Goal: Use online tool/utility: Utilize a website feature to perform a specific function

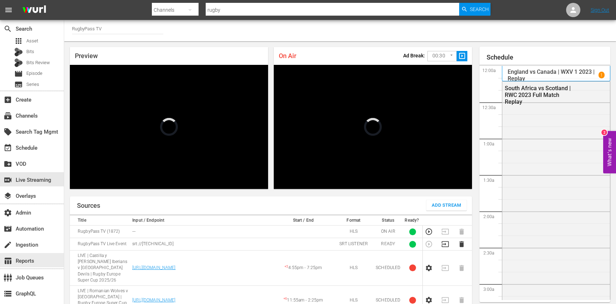
scroll to position [1056, 0]
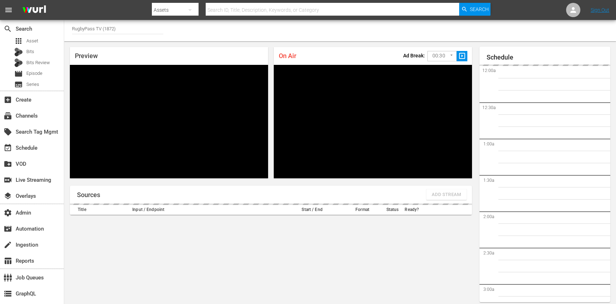
scroll to position [24, 0]
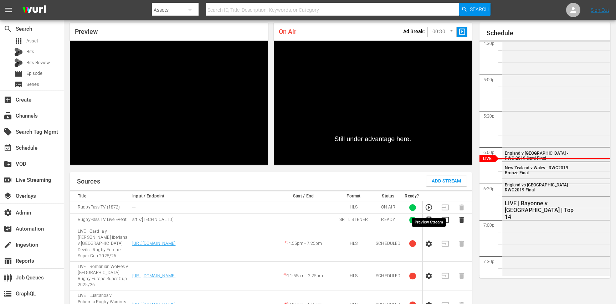
click at [427, 217] on icon "button" at bounding box center [429, 220] width 6 height 6
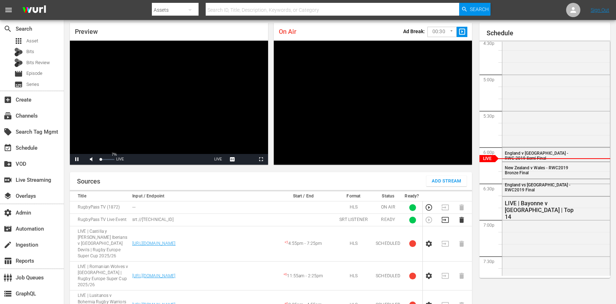
click at [101, 159] on div "7%" at bounding box center [107, 159] width 15 height 1
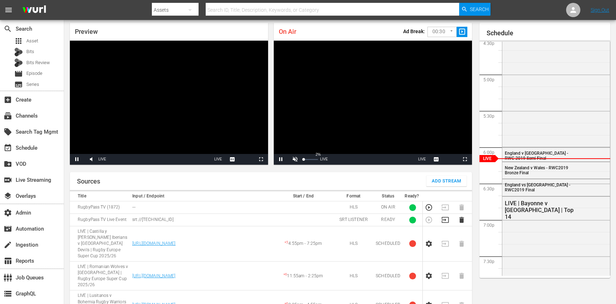
click at [304, 159] on div "Volume Level" at bounding box center [304, 159] width 0 height 1
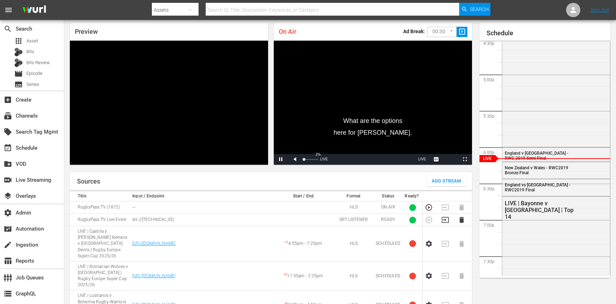
click at [304, 159] on div "Volume Level" at bounding box center [304, 159] width 0 height 1
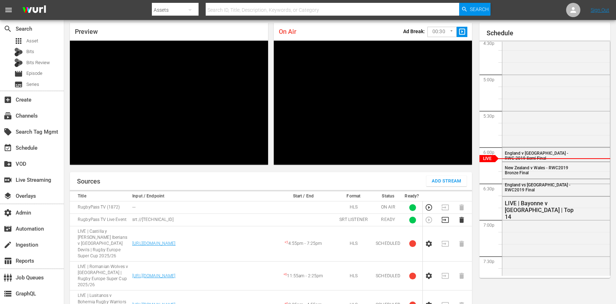
scroll to position [0, 0]
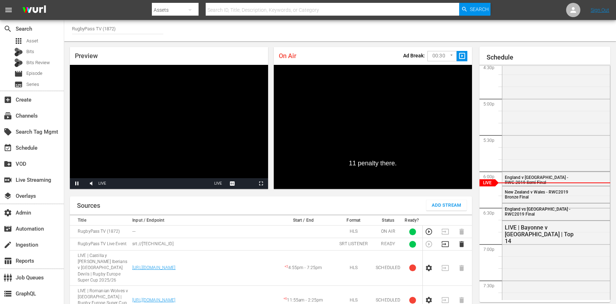
click at [143, 29] on input "RugbyPass TV (1872)" at bounding box center [117, 28] width 91 height 17
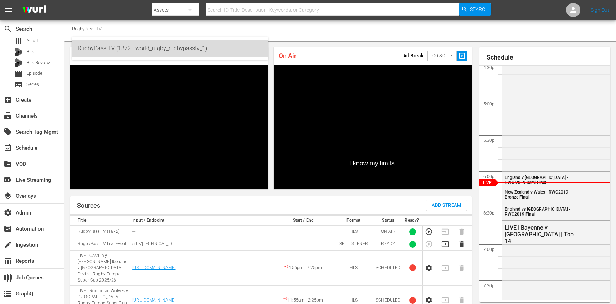
click at [148, 48] on div "RugbyPass TV (1872 - world_rugby_rugbypasstv_1)" at bounding box center [170, 48] width 185 height 17
type input "RugbyPass TV (1872 - world_rugby_rugbypasstv_1)"
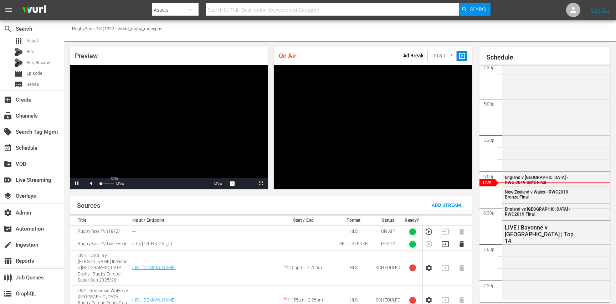
click at [103, 178] on div "32%" at bounding box center [107, 183] width 18 height 11
click at [106, 183] on div "Volume Level" at bounding box center [103, 183] width 6 height 1
click at [103, 183] on div "Volume Level" at bounding box center [102, 183] width 4 height 1
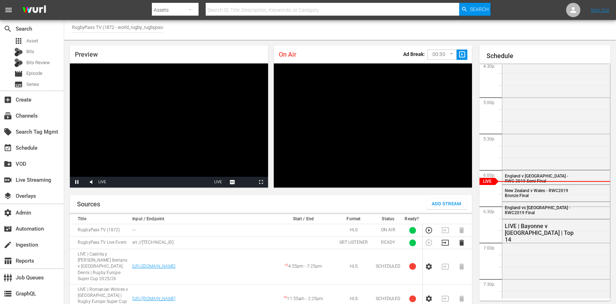
scroll to position [1, 0]
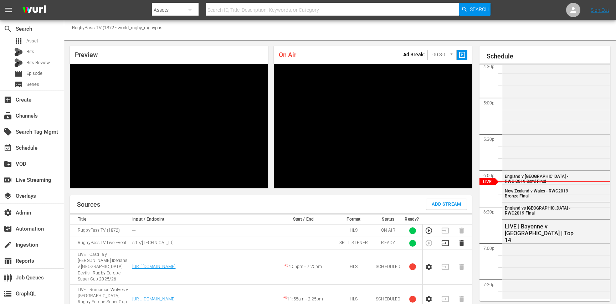
click at [430, 237] on td at bounding box center [431, 243] width 16 height 12
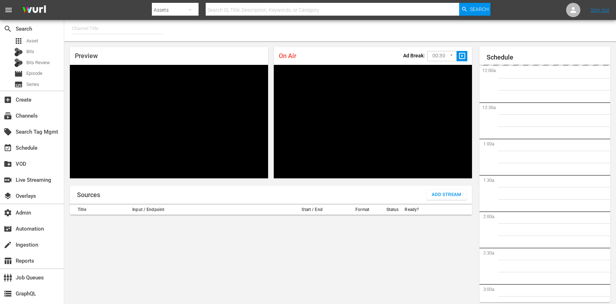
type input "RugbyPass TV (1872)"
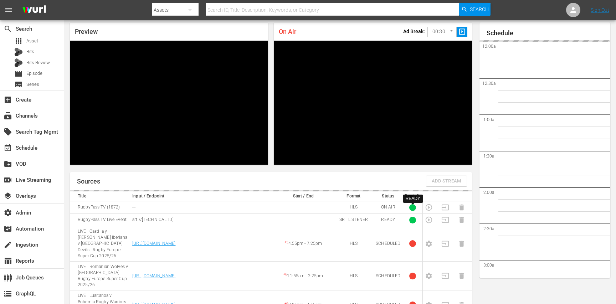
scroll to position [1242, 0]
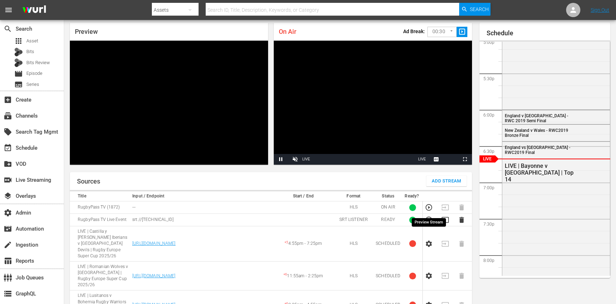
click at [427, 216] on icon "button" at bounding box center [429, 220] width 8 height 8
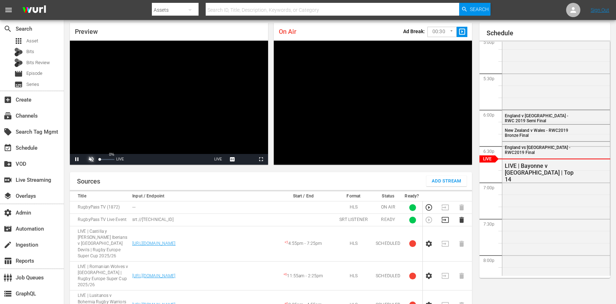
click at [91, 159] on span "Video Player" at bounding box center [91, 159] width 0 height 0
click at [106, 154] on div "Mute 0%" at bounding box center [100, 159] width 32 height 11
click at [105, 159] on div "Volume Level" at bounding box center [102, 159] width 5 height 1
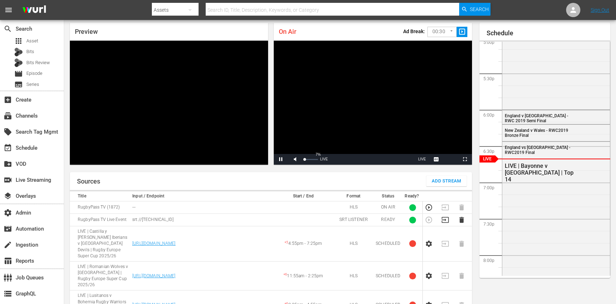
click at [305, 159] on div "Volume Level" at bounding box center [304, 159] width 1 height 1
click at [295, 159] on span "Video Player" at bounding box center [295, 159] width 0 height 0
click at [336, 172] on div "Sources Add Stream" at bounding box center [271, 181] width 402 height 18
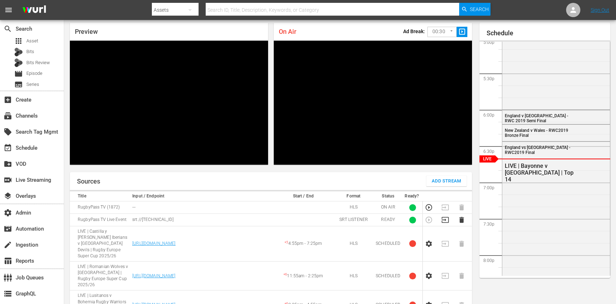
click at [429, 214] on td at bounding box center [431, 220] width 16 height 12
click at [444, 217] on icon "button" at bounding box center [445, 220] width 7 height 6
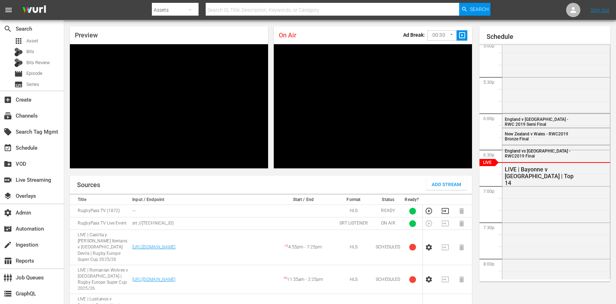
scroll to position [22, 0]
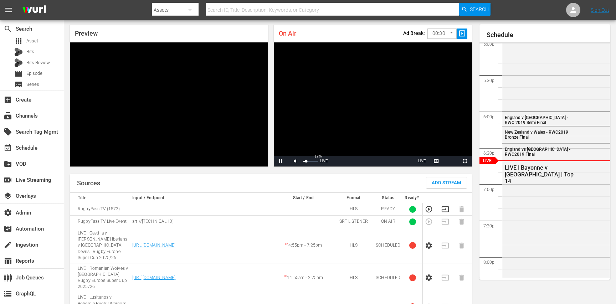
click at [306, 156] on div "17%" at bounding box center [311, 161] width 18 height 11
click at [91, 161] on span "Video Player" at bounding box center [91, 161] width 0 height 0
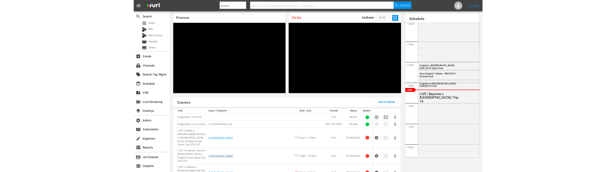
scroll to position [0, 0]
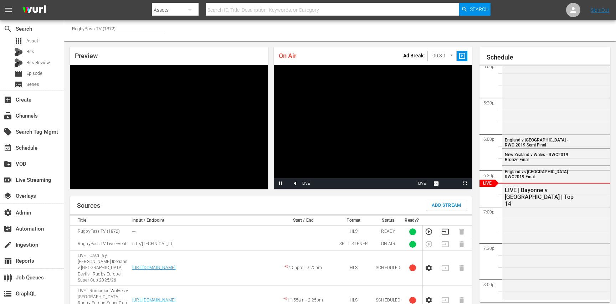
click at [431, 238] on td at bounding box center [431, 244] width 16 height 12
click at [304, 183] on div "Volume Level" at bounding box center [304, 183] width 1 height 1
click at [318, 197] on div "Sources Add Stream" at bounding box center [271, 206] width 402 height 18
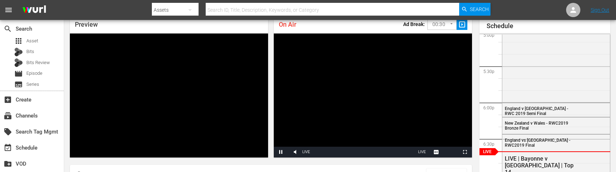
scroll to position [33, 0]
